Goal: Transaction & Acquisition: Purchase product/service

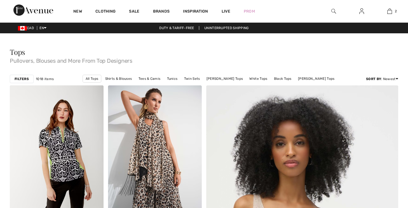
checkbox input "true"
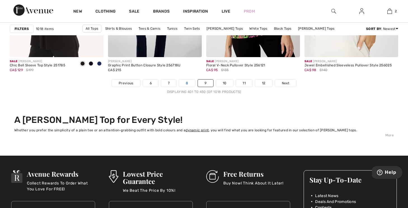
click at [186, 83] on link "8" at bounding box center [187, 82] width 16 height 7
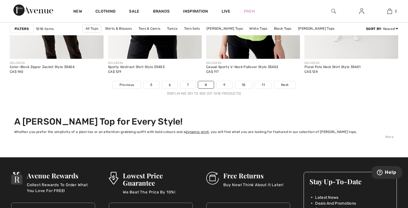
scroll to position [2562, 0]
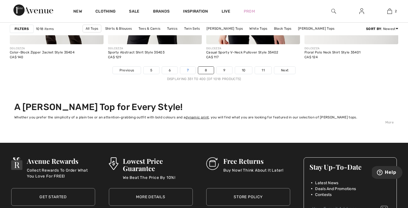
click at [188, 69] on link "7" at bounding box center [187, 70] width 15 height 7
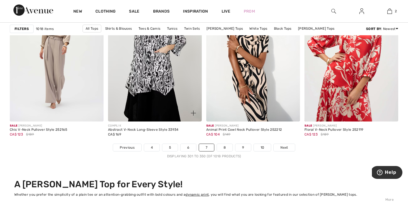
scroll to position [2499, 0]
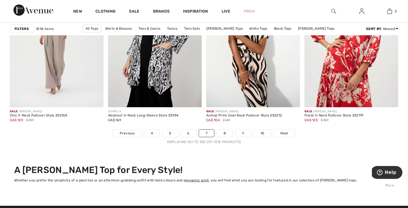
click at [244, 132] on link "9" at bounding box center [242, 132] width 15 height 7
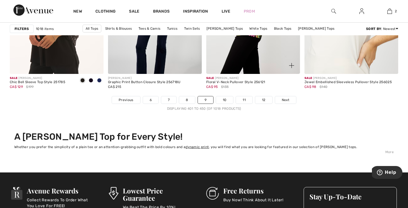
scroll to position [2542, 0]
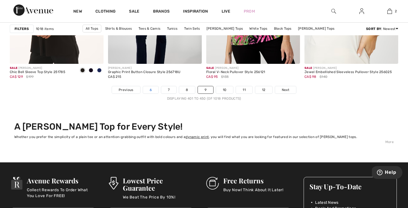
click at [150, 89] on link "6" at bounding box center [150, 89] width 15 height 7
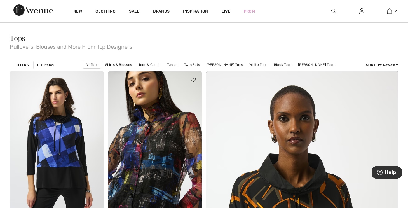
scroll to position [15, 0]
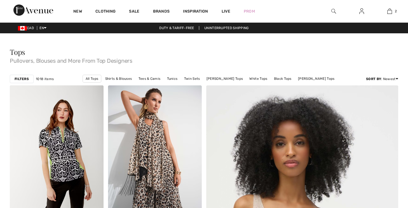
checkbox input "true"
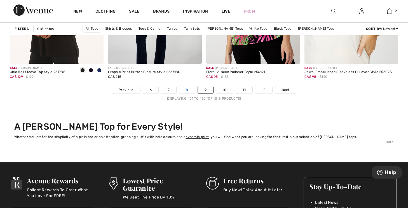
click at [186, 89] on link "8" at bounding box center [187, 89] width 16 height 7
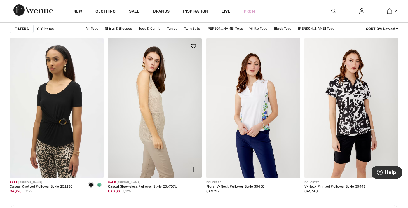
scroll to position [1862, 0]
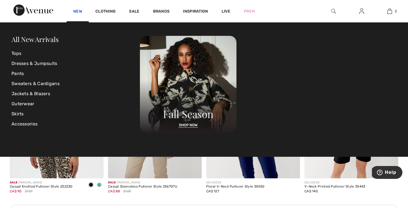
click at [77, 9] on link "New" at bounding box center [77, 12] width 9 height 6
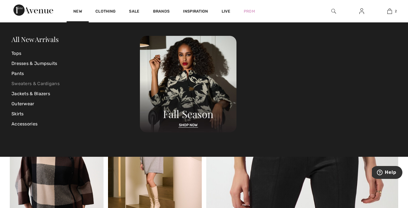
click at [47, 82] on link "Sweaters & Cardigans" at bounding box center [75, 84] width 128 height 10
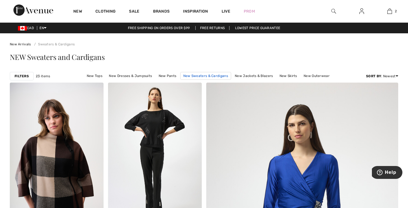
click at [205, 75] on link "New Sweaters & Cardigans" at bounding box center [205, 76] width 51 height 8
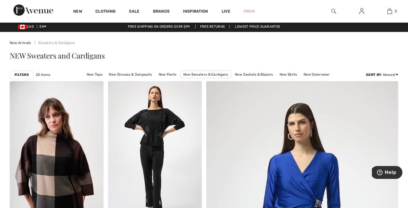
scroll to position [3, 0]
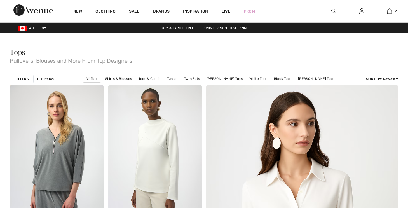
scroll to position [137, 0]
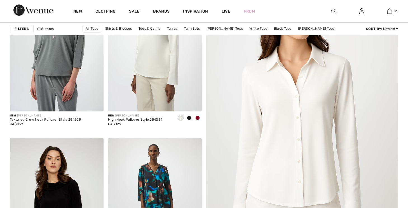
checkbox input "true"
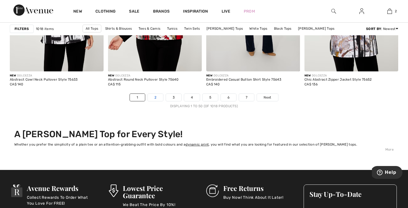
scroll to position [2548, 0]
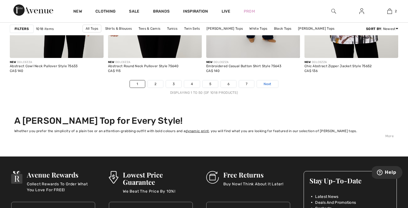
click at [265, 82] on span "Next" at bounding box center [267, 83] width 8 height 5
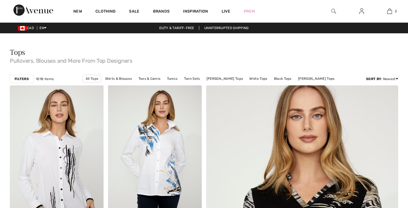
checkbox input "true"
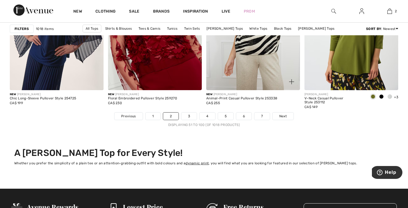
scroll to position [2514, 0]
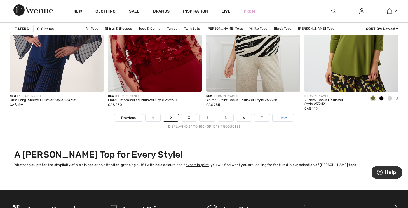
click at [283, 117] on span "Next" at bounding box center [283, 117] width 8 height 5
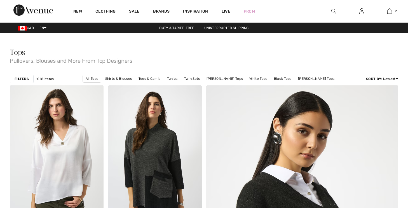
checkbox input "true"
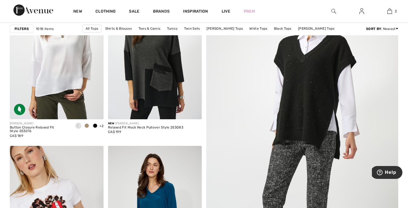
scroll to position [104, 0]
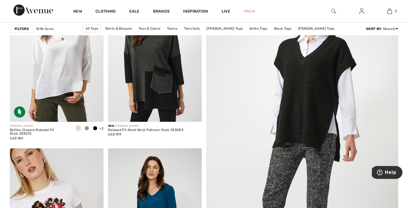
click at [310, 114] on img at bounding box center [302, 153] width 230 height 345
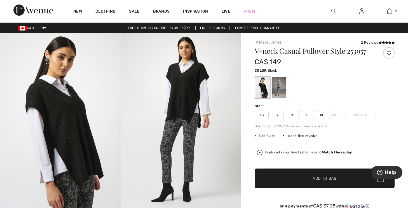
scroll to position [2, 0]
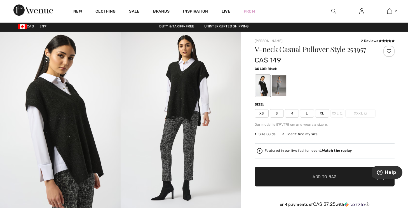
click at [322, 114] on span "XL" at bounding box center [322, 113] width 14 height 8
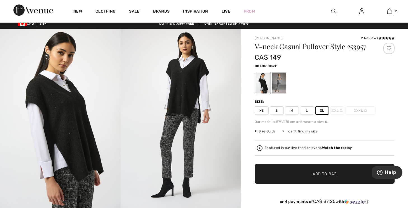
scroll to position [5, 0]
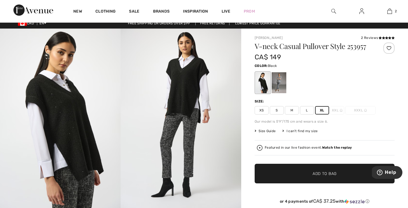
click at [317, 172] on span "Add to Bag" at bounding box center [324, 174] width 24 height 6
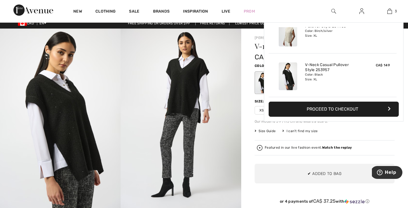
scroll to position [0, 0]
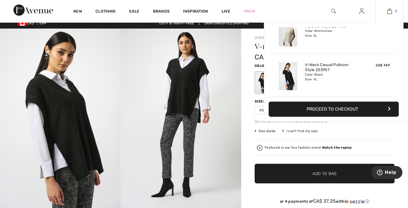
click at [397, 9] on link "3" at bounding box center [389, 11] width 27 height 7
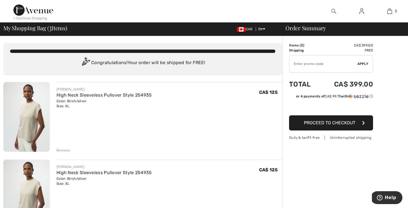
click at [60, 149] on div "Remove" at bounding box center [63, 150] width 14 height 5
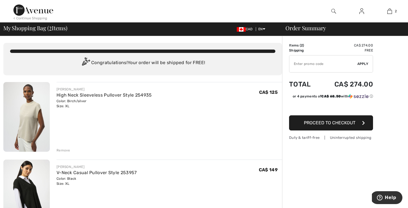
click at [318, 123] on span "Proceed to Checkout" at bounding box center [329, 122] width 51 height 5
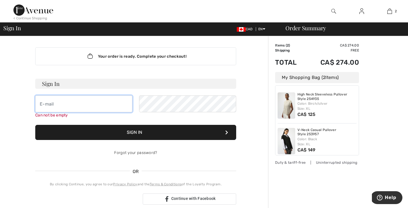
type input "[EMAIL_ADDRESS][PERSON_NAME][DOMAIN_NAME]"
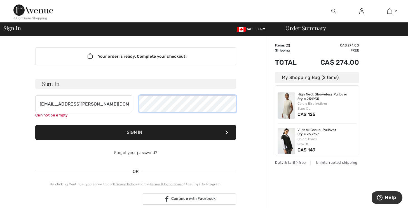
click at [136, 126] on button "Sign In" at bounding box center [135, 132] width 201 height 15
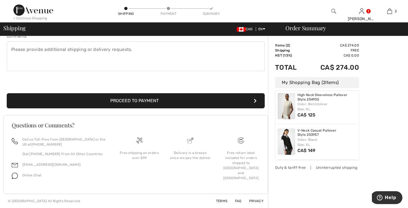
scroll to position [157, 0]
click at [138, 98] on button "Proceed to Payment" at bounding box center [136, 100] width 258 height 15
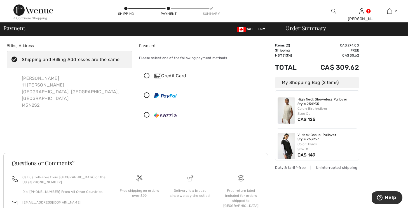
click at [148, 74] on icon at bounding box center [146, 76] width 15 height 6
